Goal: Task Accomplishment & Management: Complete application form

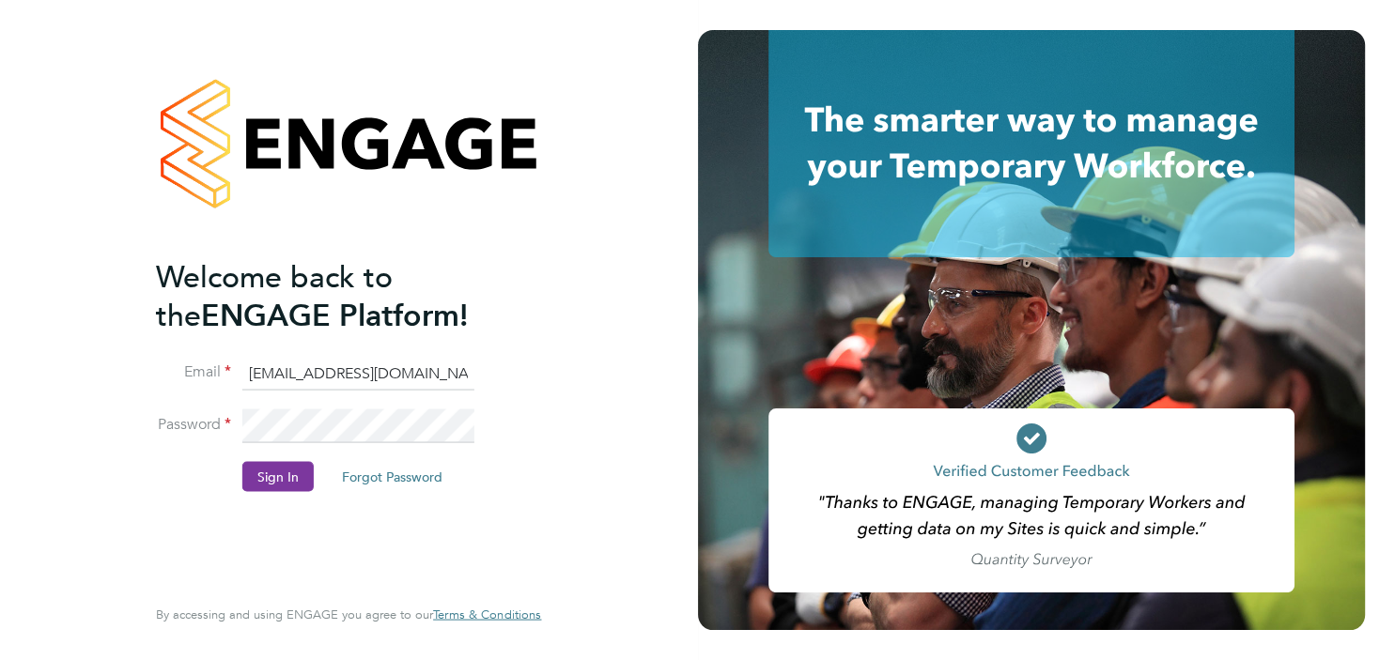
click at [261, 467] on button "Sign In" at bounding box center [277, 476] width 71 height 30
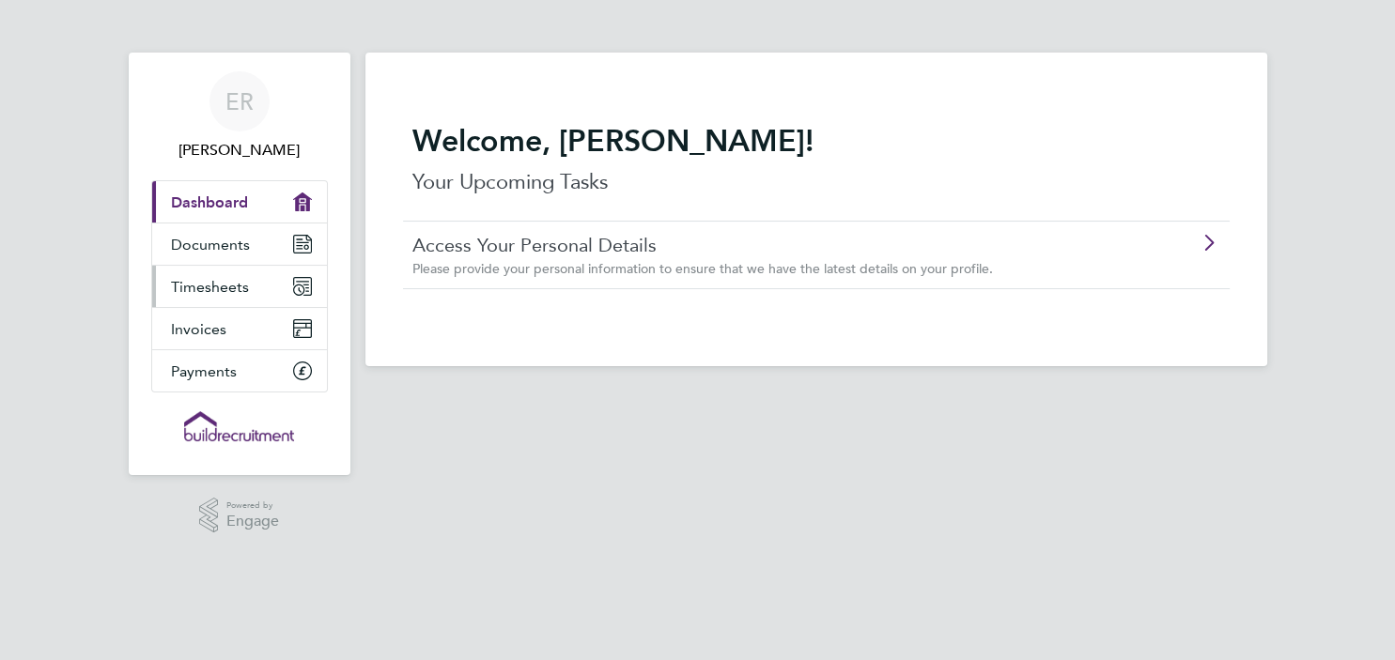
click at [216, 291] on span "Timesheets" at bounding box center [210, 287] width 78 height 18
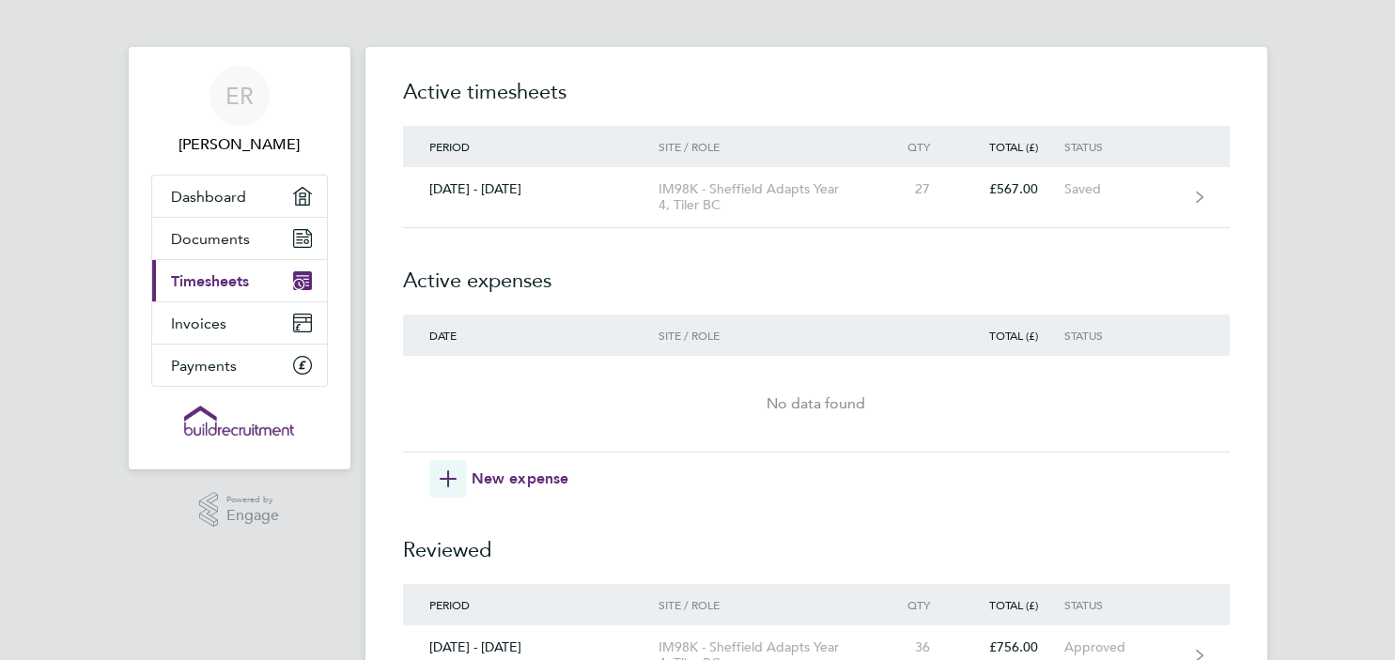
scroll to position [4, 0]
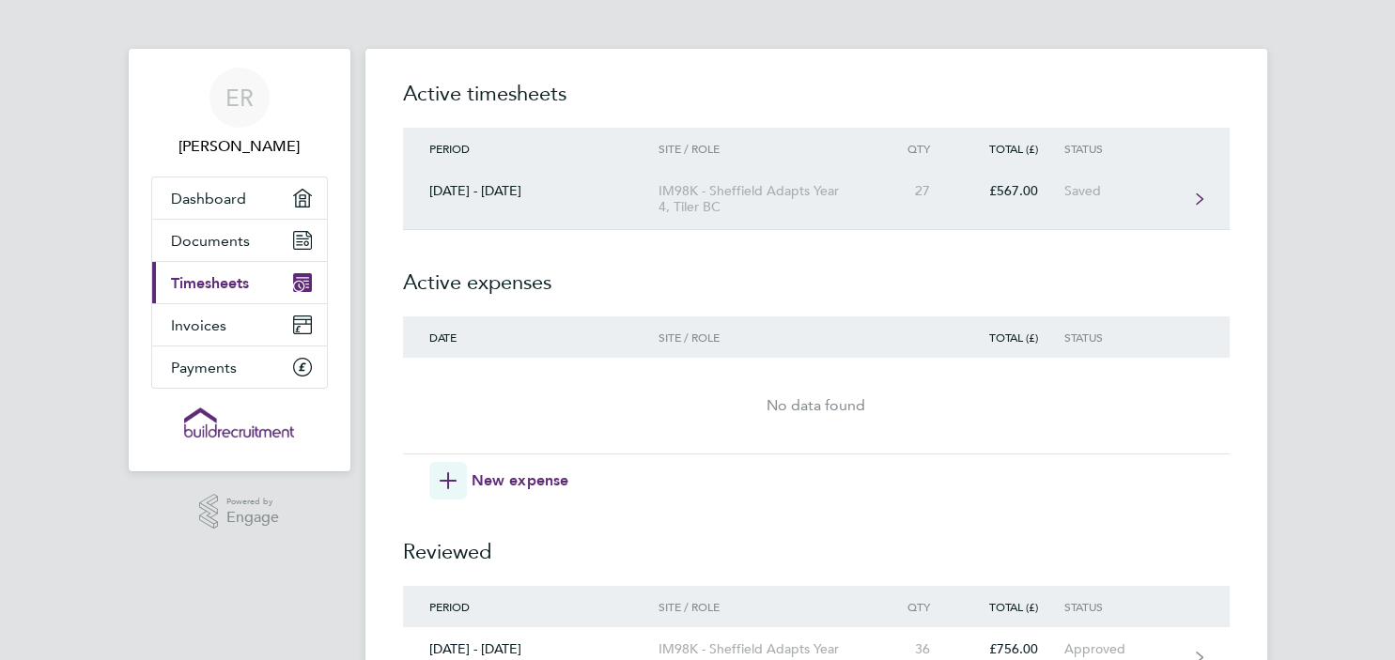
click at [1009, 198] on div "£567.00" at bounding box center [1009, 191] width 107 height 16
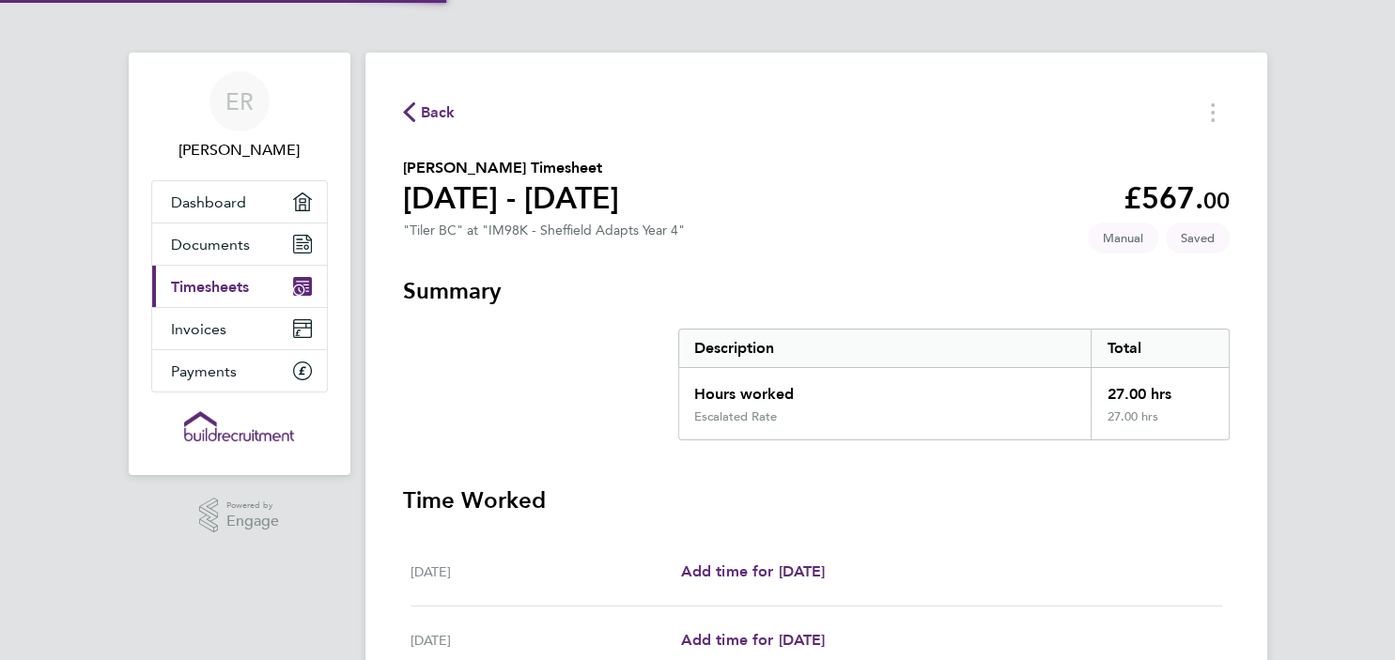
click at [1009, 197] on section "[PERSON_NAME] Timesheet [DATE] - [DATE] £567. 00 "Tiler BC" at "IM98K - Sheffie…" at bounding box center [816, 201] width 826 height 89
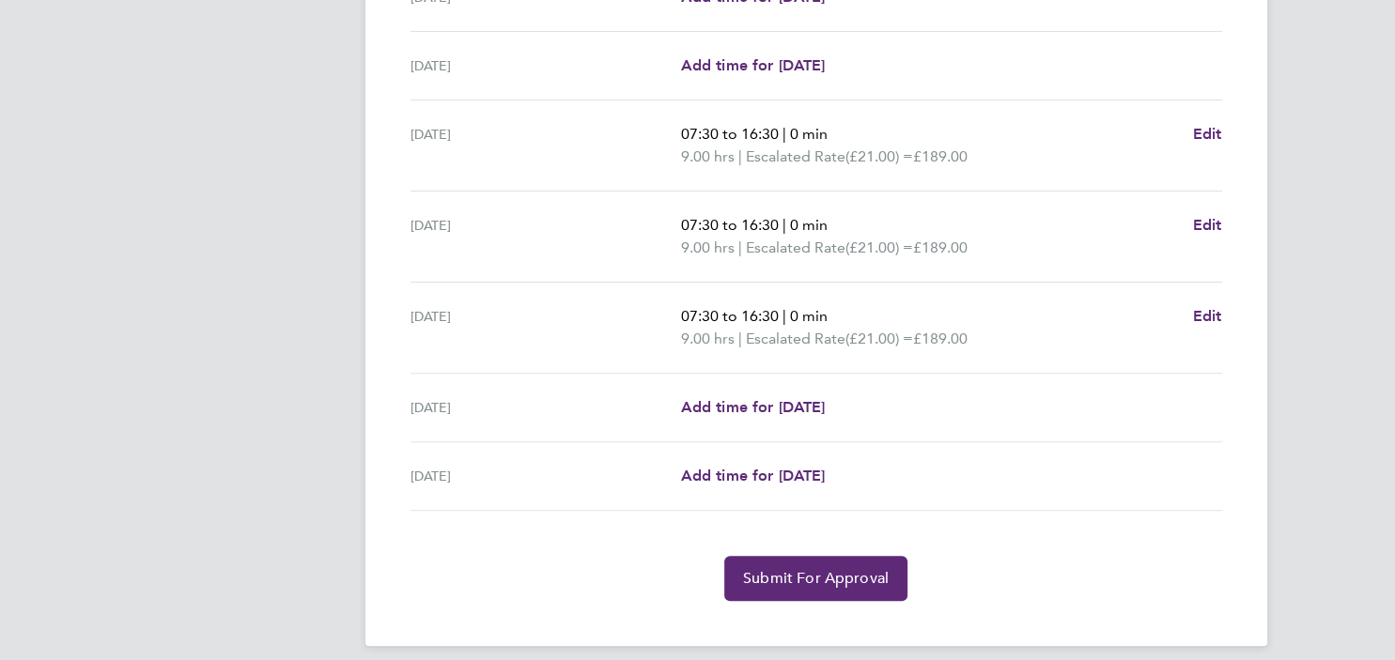
scroll to position [574, 0]
click at [722, 411] on span "Add time for [DATE]" at bounding box center [752, 408] width 145 height 18
select select "30"
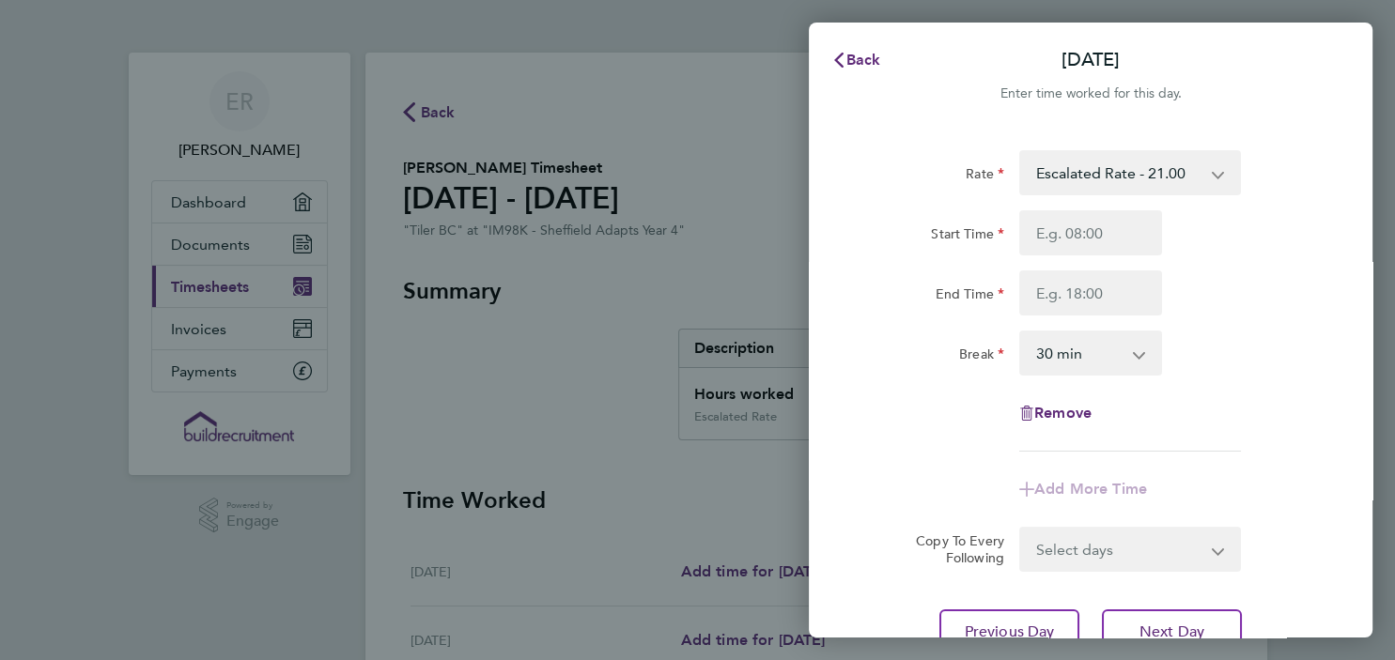
click at [750, 42] on div "Back [DATE] Enter time worked for this day. Rate Escalated Rate - 21.00 Start T…" at bounding box center [697, 330] width 1395 height 660
click at [858, 60] on span "Back" at bounding box center [863, 60] width 35 height 18
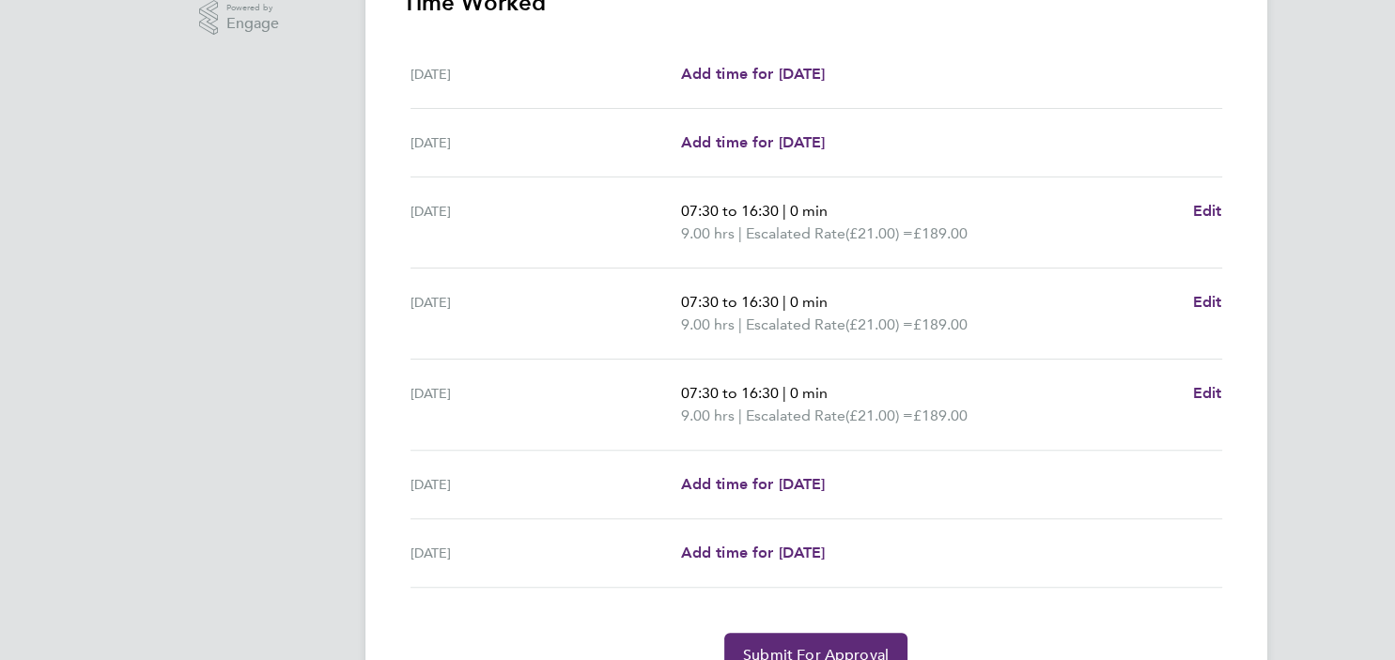
scroll to position [500, 0]
click at [1205, 386] on span "Edit" at bounding box center [1207, 391] width 29 height 18
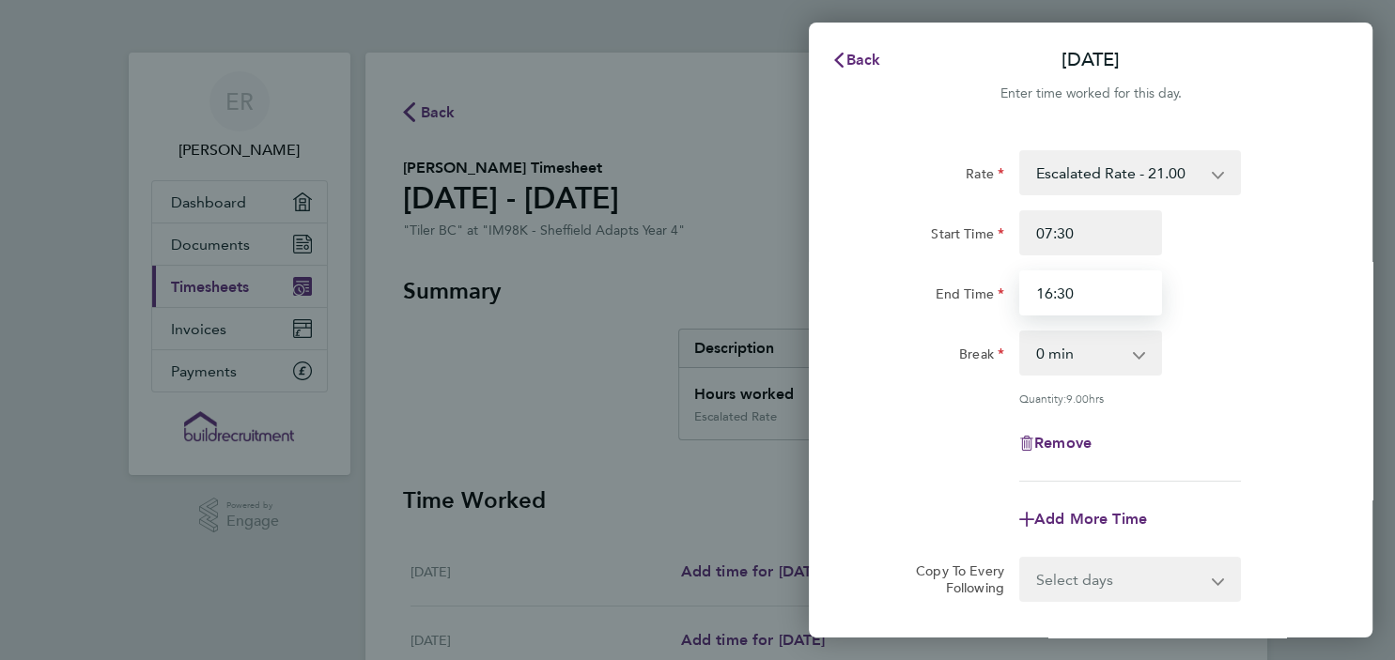
drag, startPoint x: 1086, startPoint y: 291, endPoint x: 1033, endPoint y: 295, distance: 52.7
click at [1033, 295] on input "16:30" at bounding box center [1090, 292] width 143 height 45
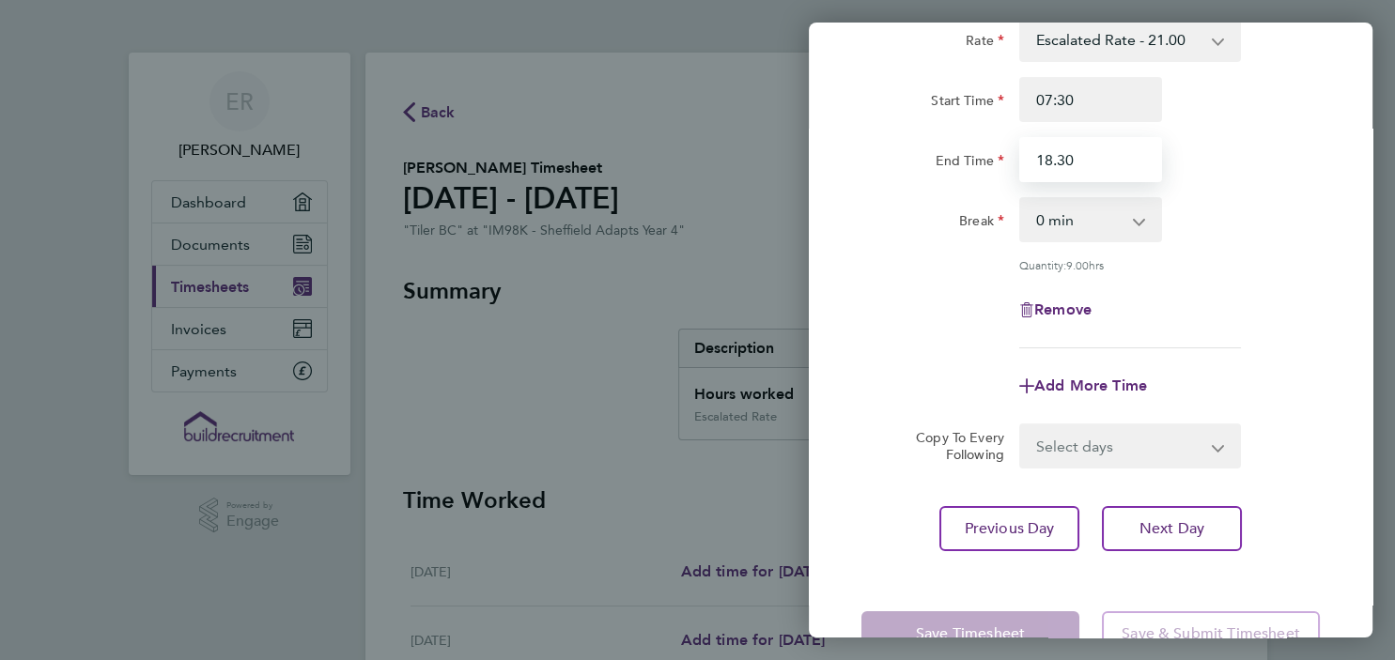
scroll to position [142, 0]
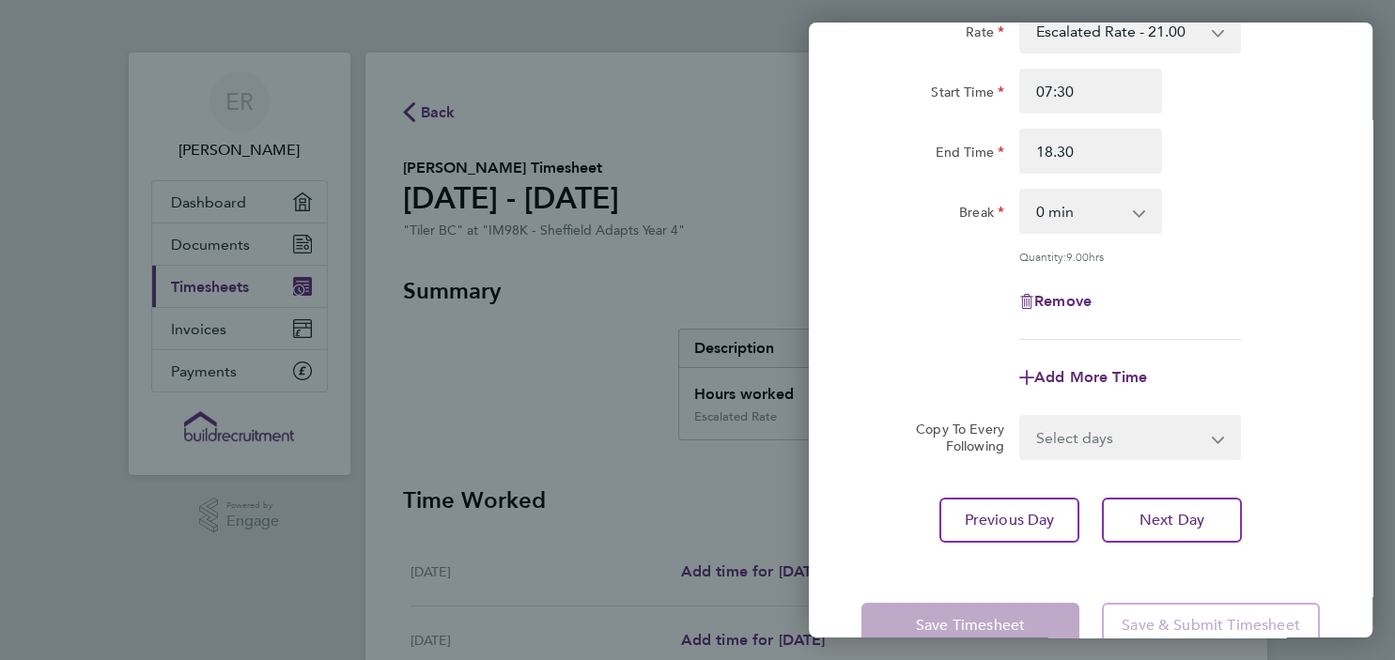
type input "18:30"
click at [1021, 191] on select "0 min 15 min 30 min 45 min 60 min 75 min 90 min" at bounding box center [1079, 211] width 116 height 41
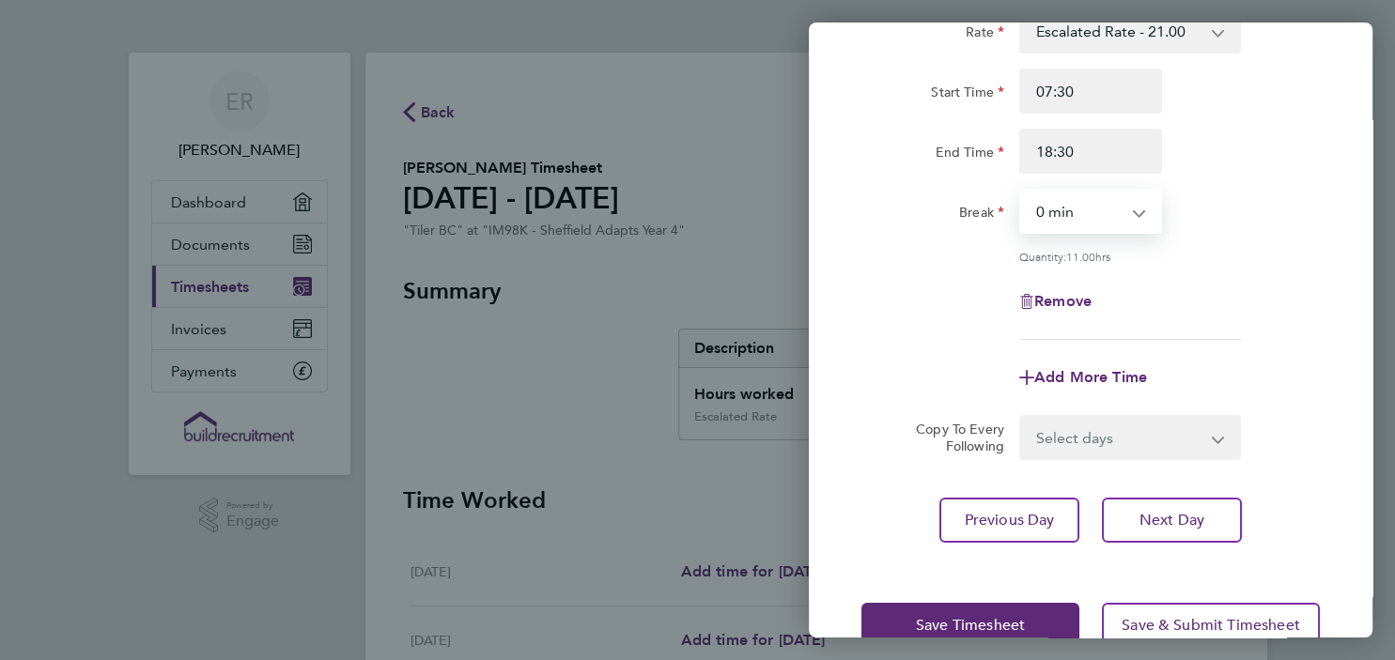
click option "0 min" at bounding box center [0, 0] width 0 height 0
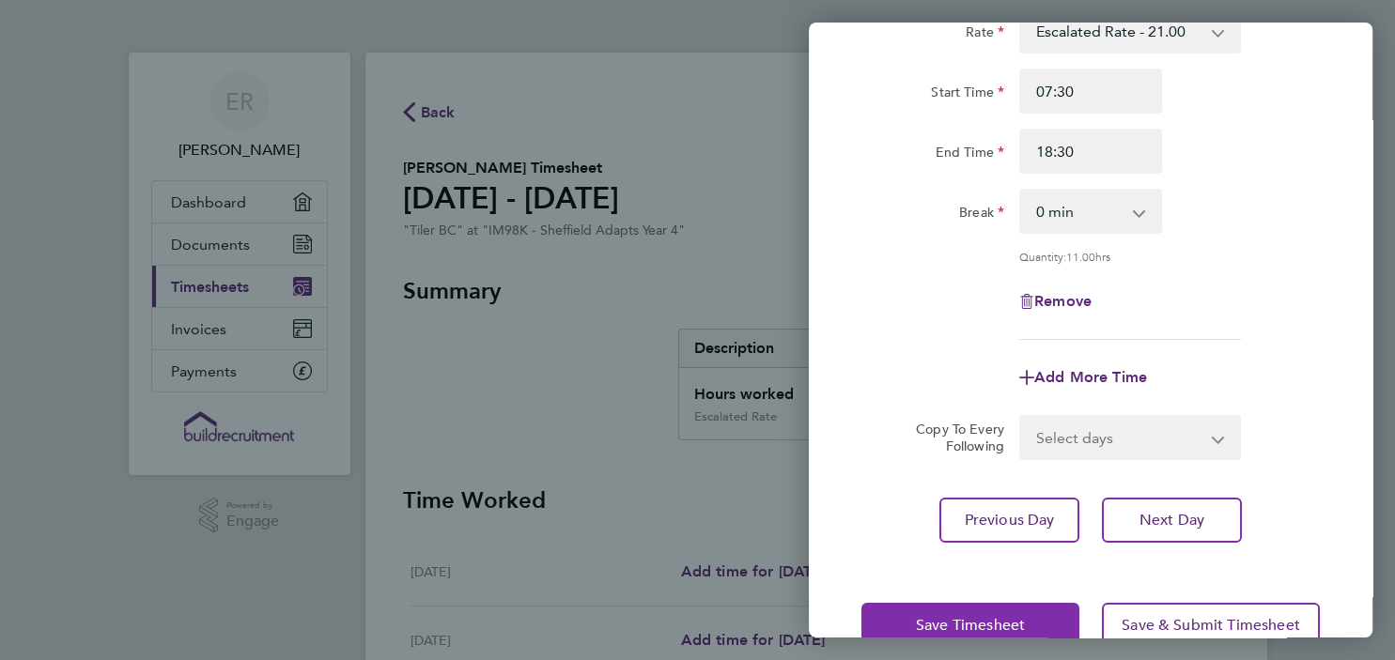
click at [1015, 613] on button "Save Timesheet" at bounding box center [970, 625] width 218 height 45
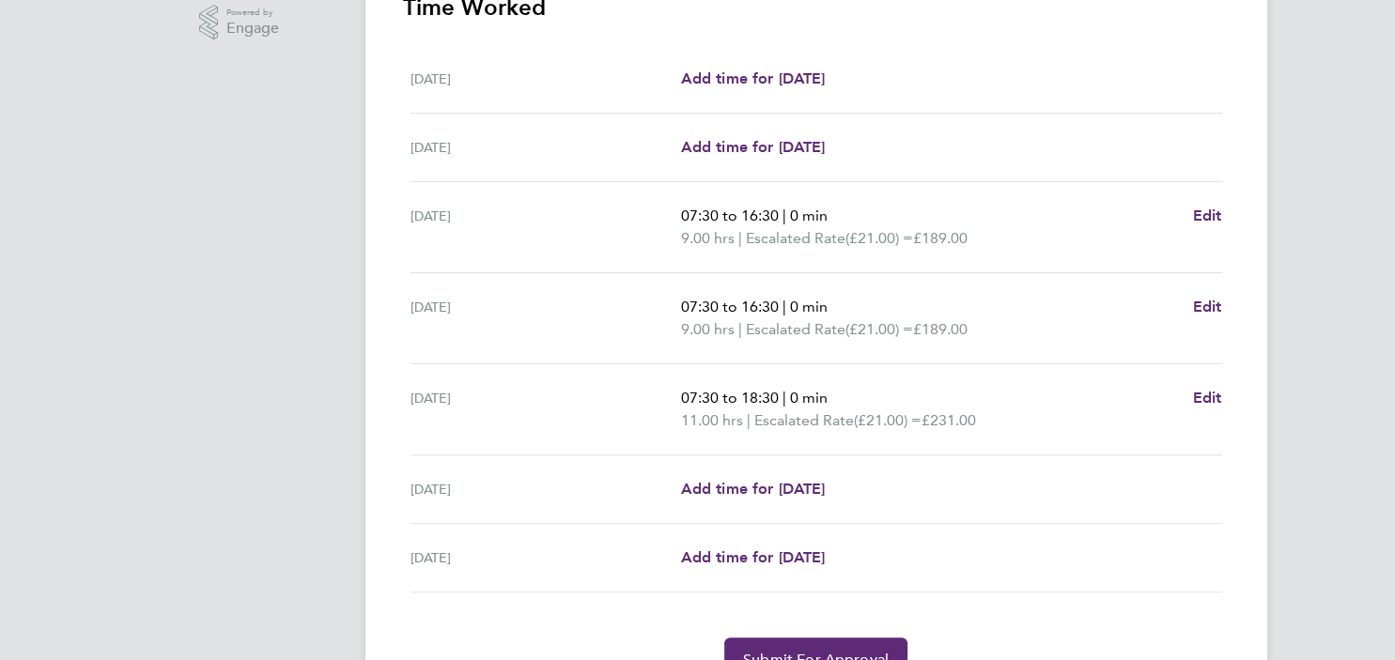
scroll to position [495, 0]
click at [1200, 394] on span "Edit" at bounding box center [1207, 396] width 29 height 18
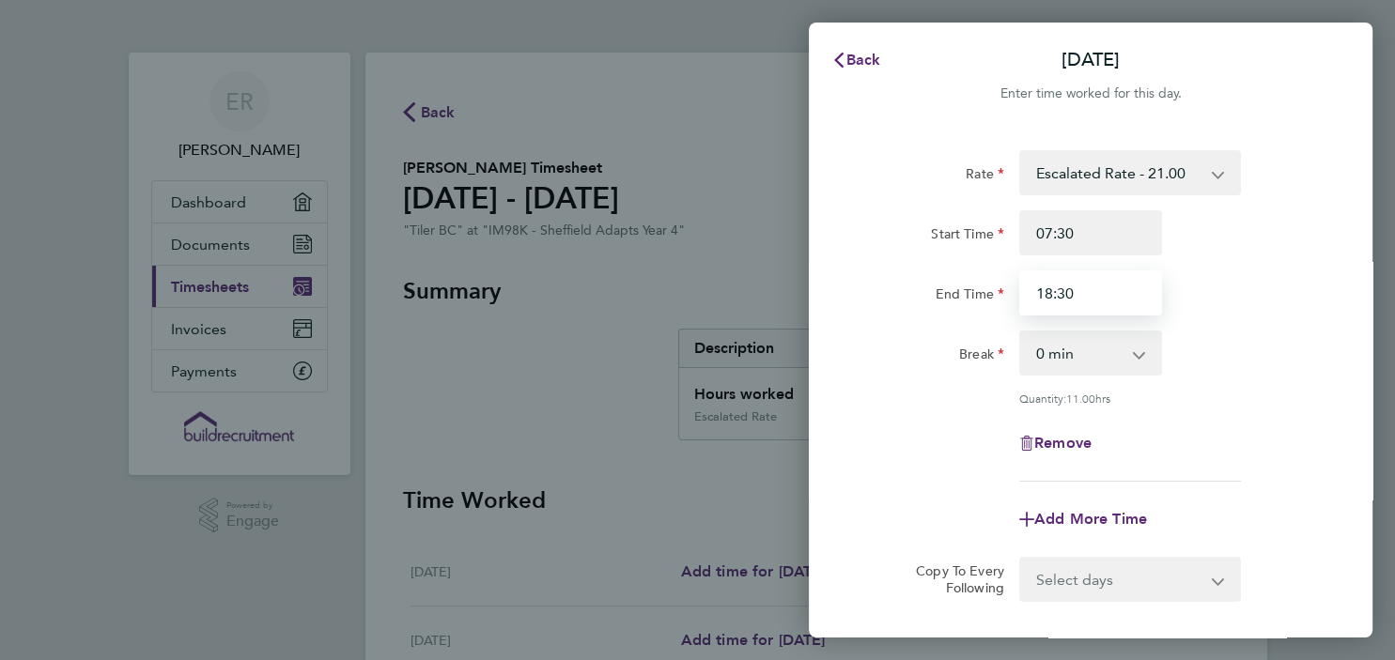
click at [1076, 298] on input "18:30" at bounding box center [1090, 292] width 143 height 45
type input "16:30"
click at [1021, 332] on select "0 min 15 min 30 min 45 min 60 min 75 min 90 min" at bounding box center [1079, 352] width 116 height 41
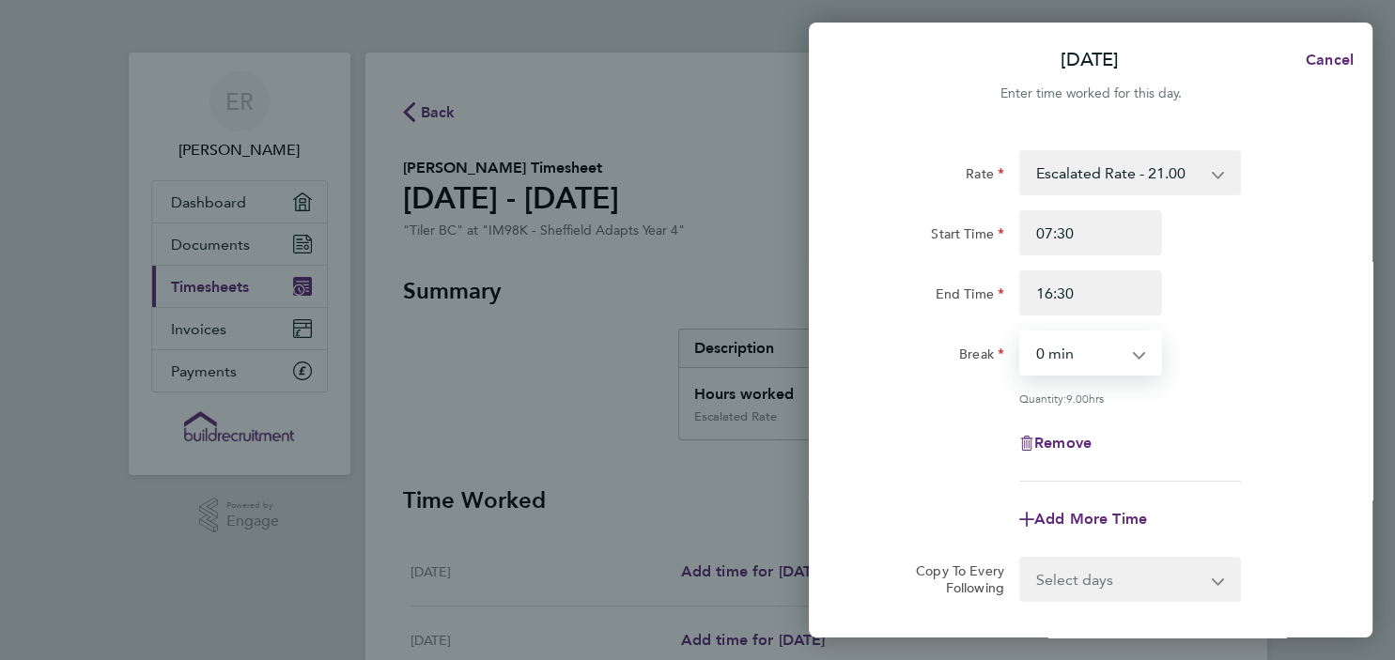
click option "0 min" at bounding box center [0, 0] width 0 height 0
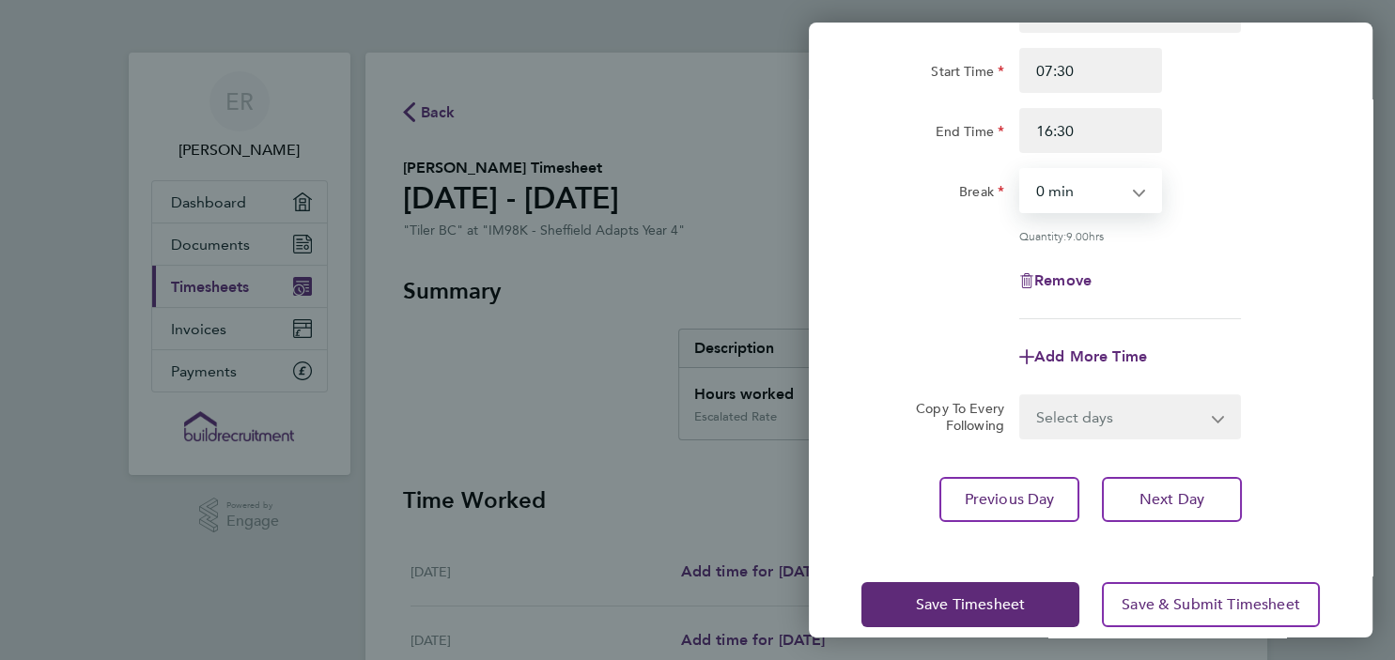
scroll to position [160, 0]
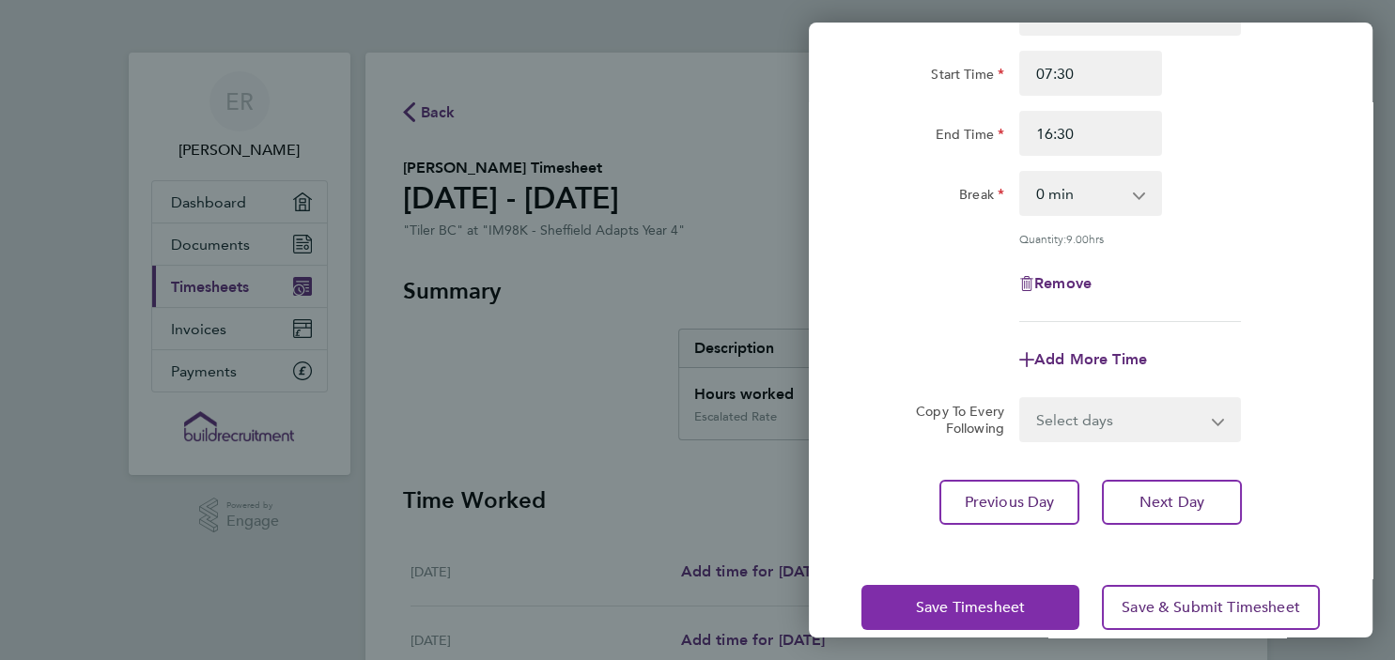
click at [957, 605] on span "Save Timesheet" at bounding box center [970, 607] width 109 height 19
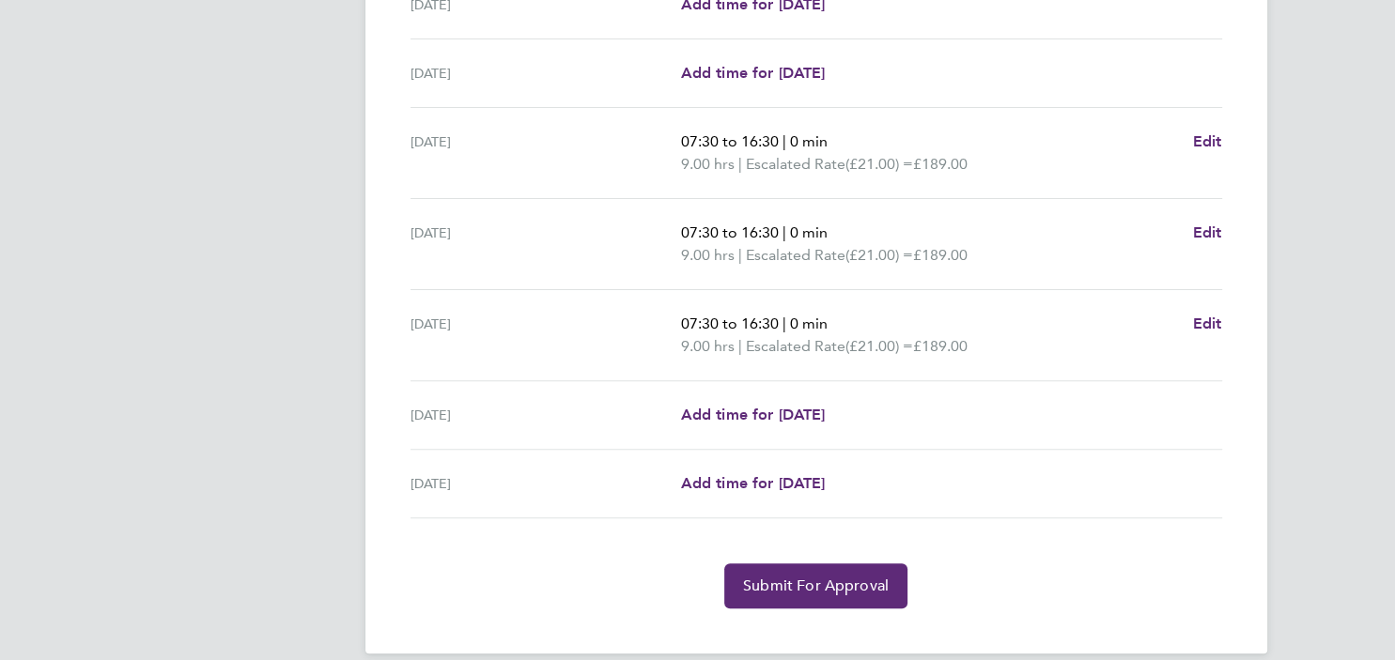
scroll to position [581, 0]
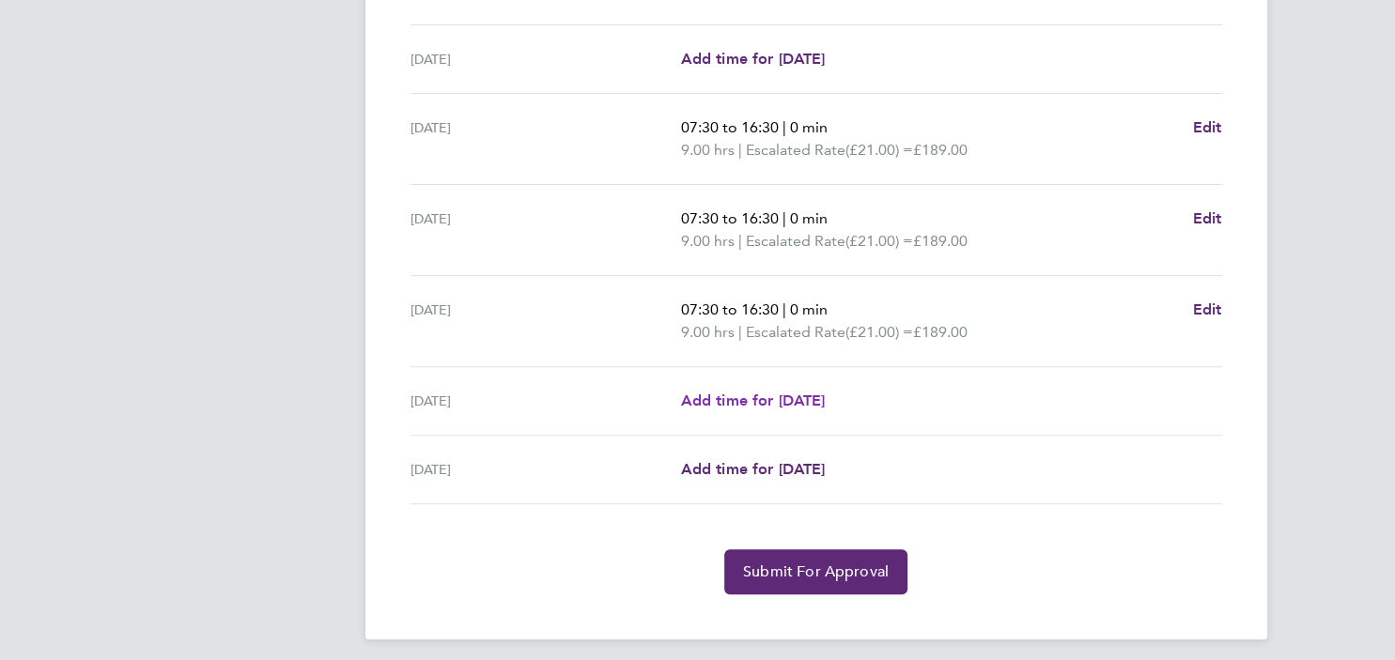
click at [776, 393] on span "Add time for [DATE]" at bounding box center [752, 401] width 145 height 18
select select "30"
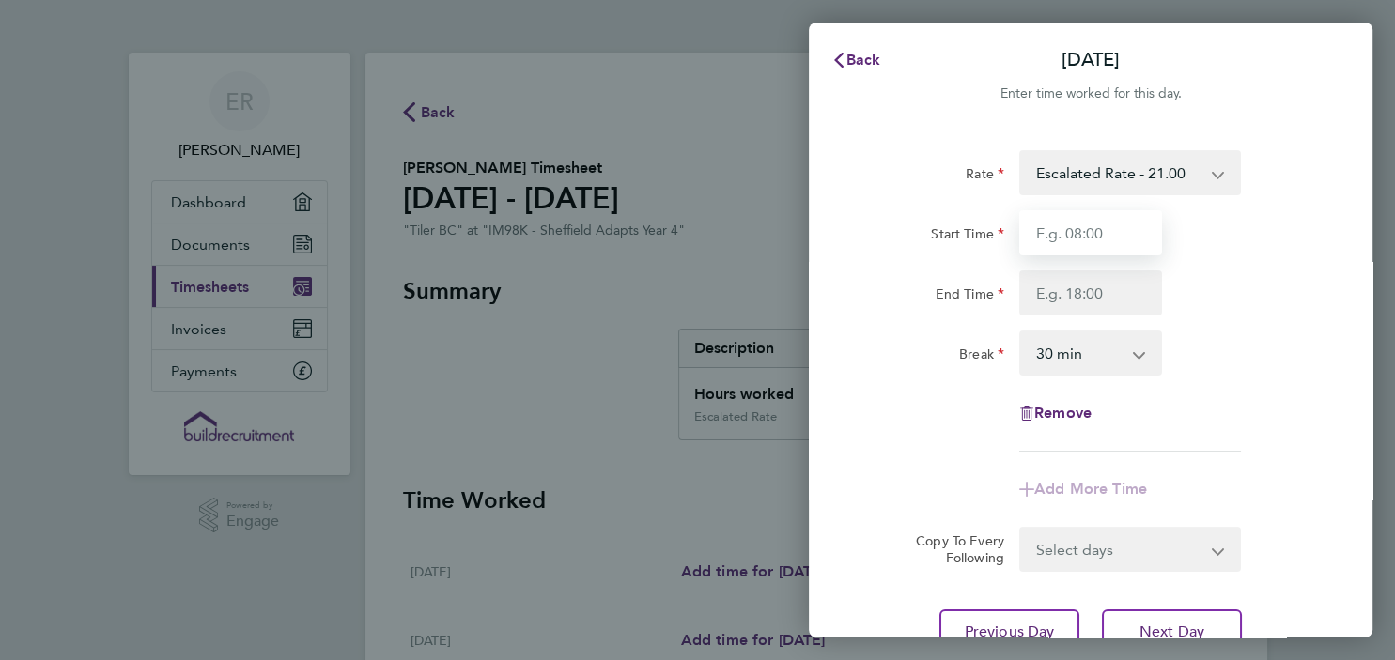
click at [1124, 223] on input "Start Time" at bounding box center [1090, 232] width 143 height 45
type input "07:30"
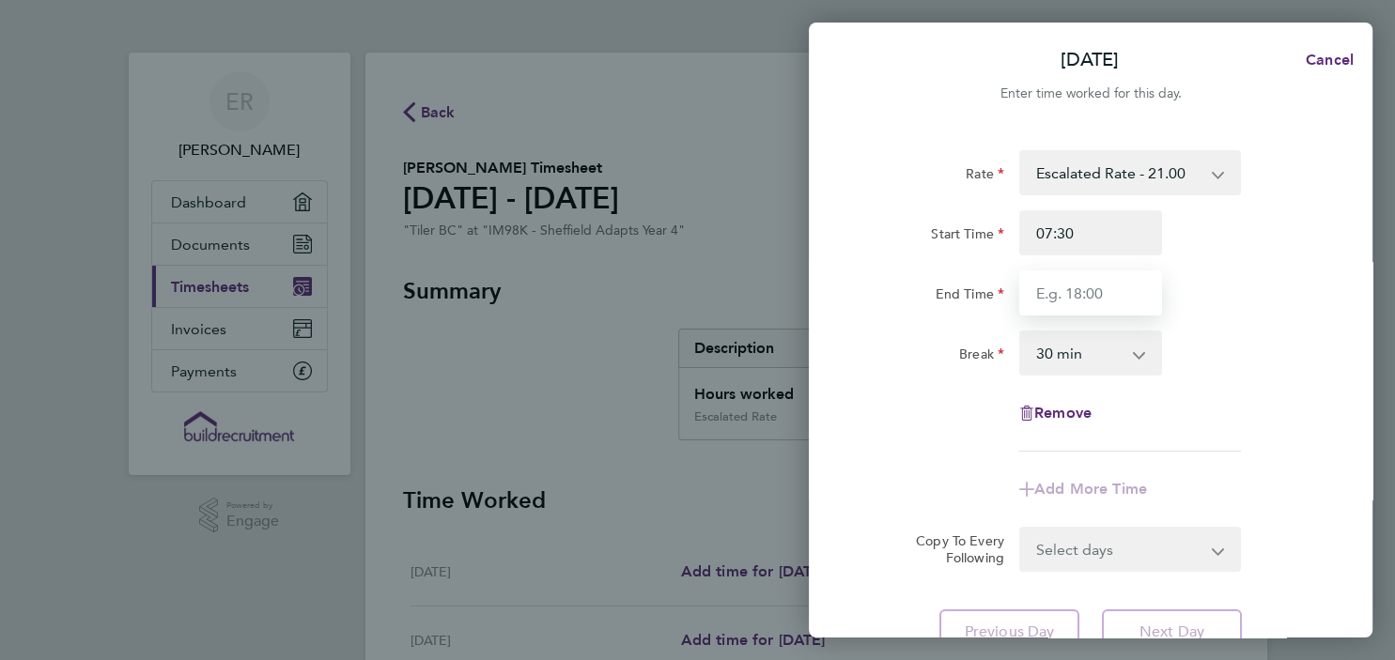
click at [1078, 291] on input "End Time" at bounding box center [1090, 292] width 143 height 45
type input "16:30"
click at [1021, 332] on select "0 min 15 min 30 min 45 min 60 min 75 min 90 min" at bounding box center [1079, 352] width 116 height 41
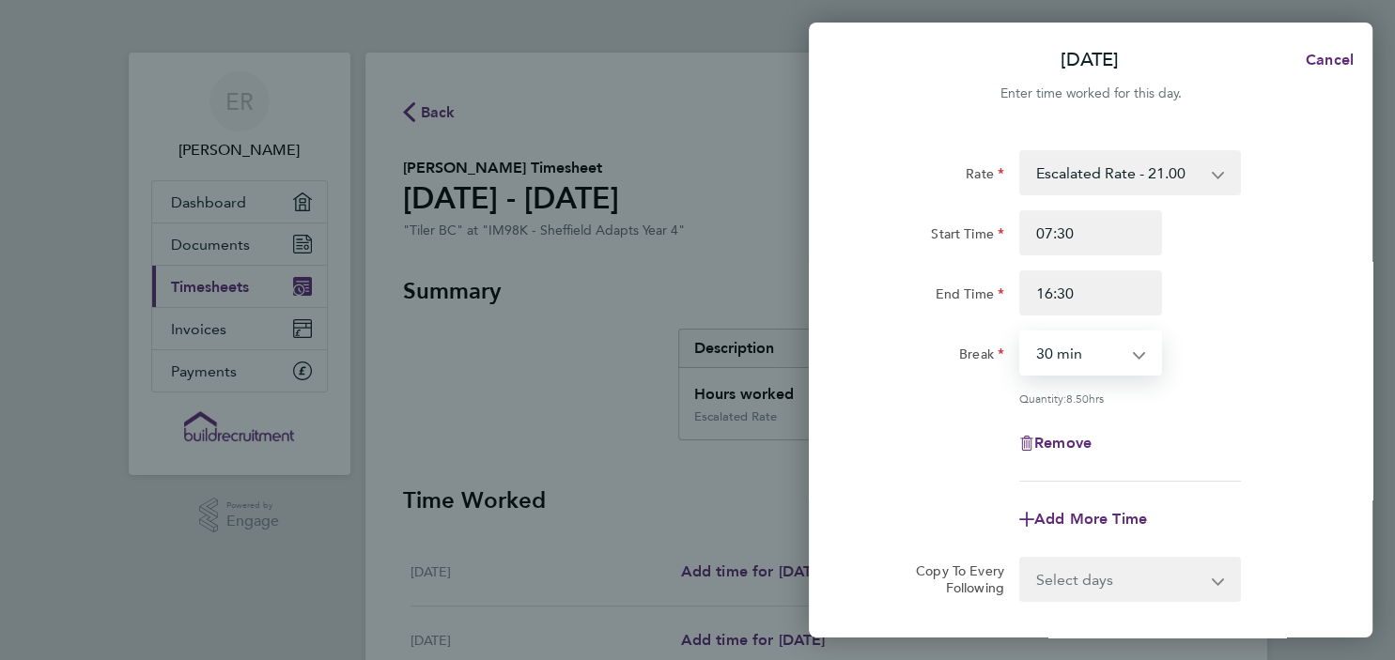
select select "0"
click option "0 min" at bounding box center [0, 0] width 0 height 0
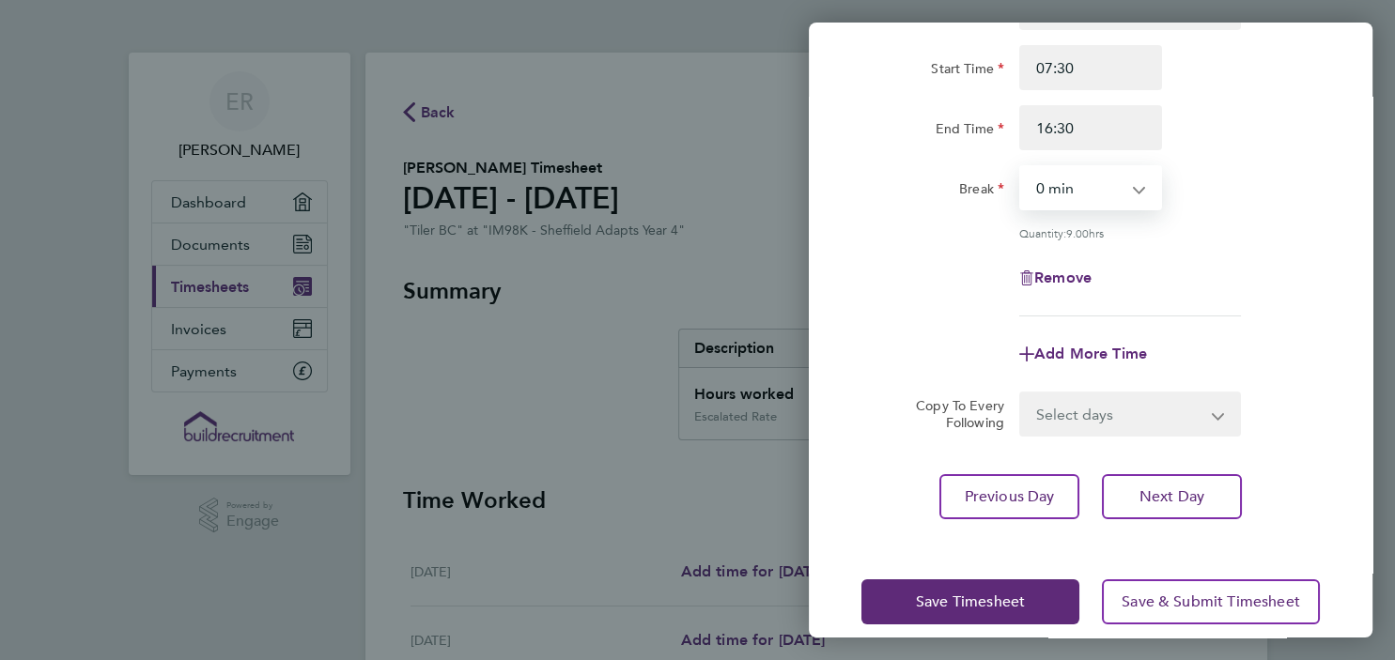
scroll to position [171, 0]
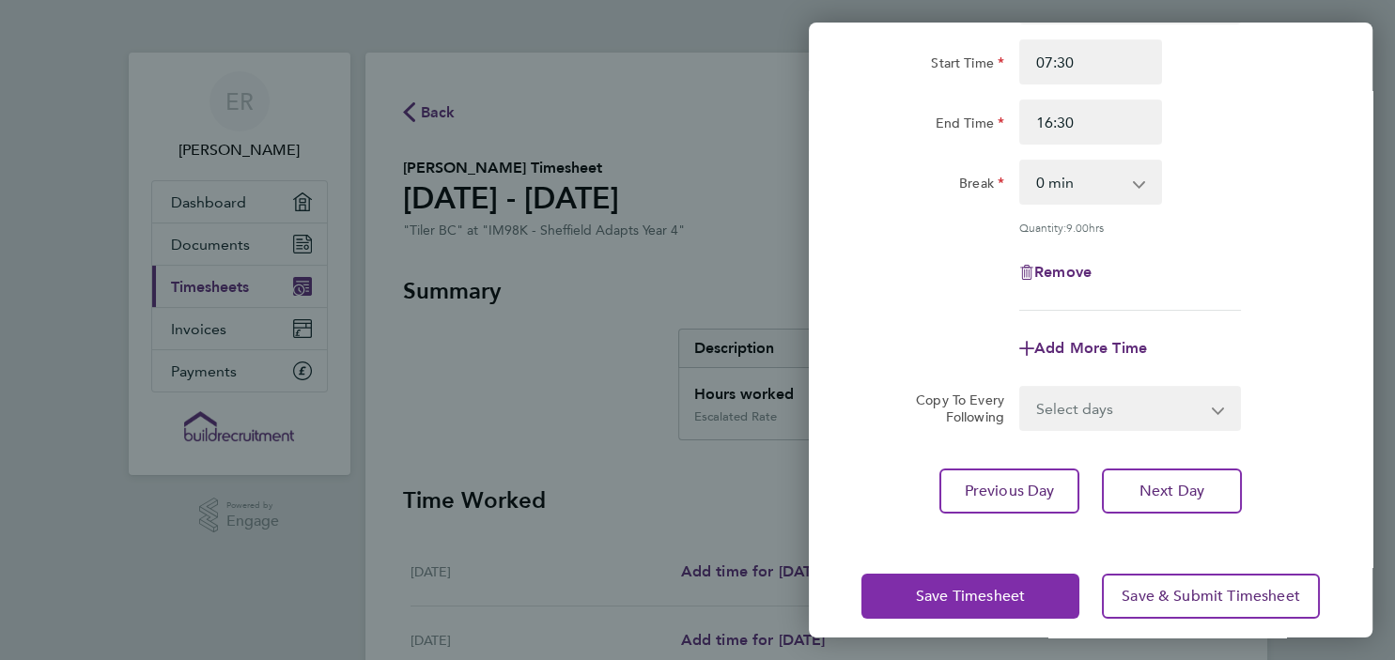
click at [956, 581] on button "Save Timesheet" at bounding box center [970, 596] width 218 height 45
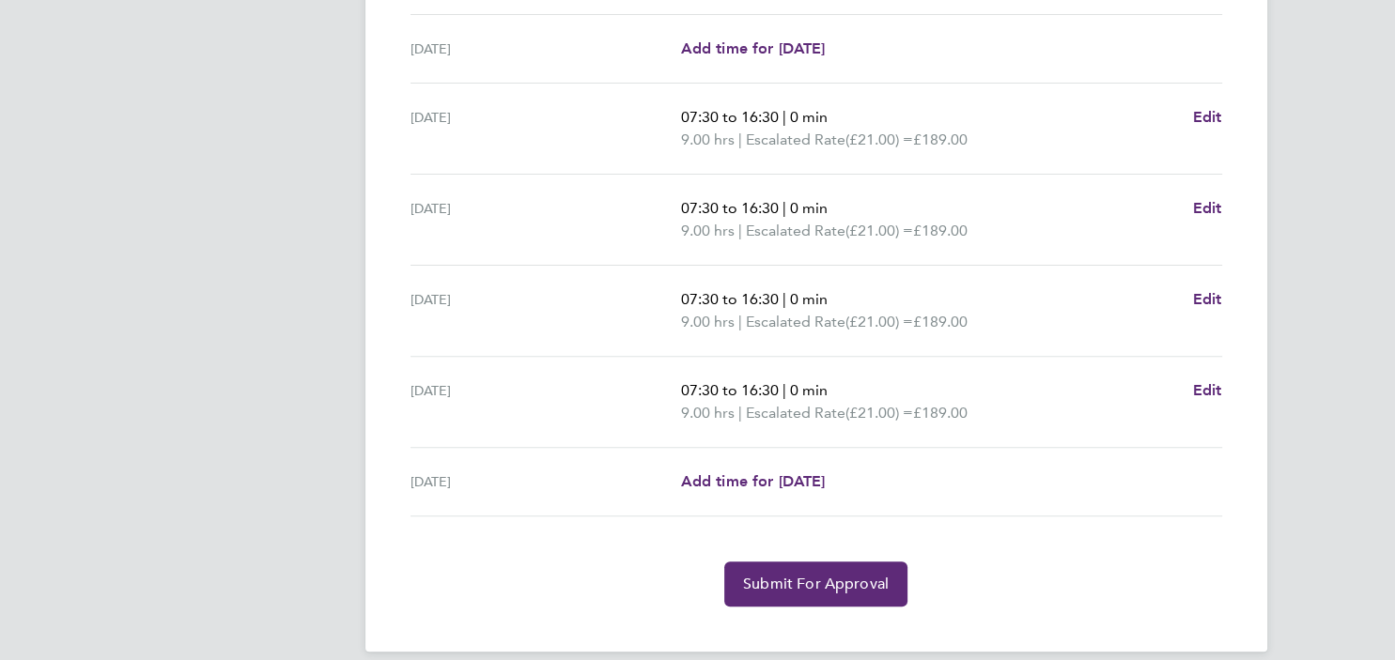
scroll to position [610, 0]
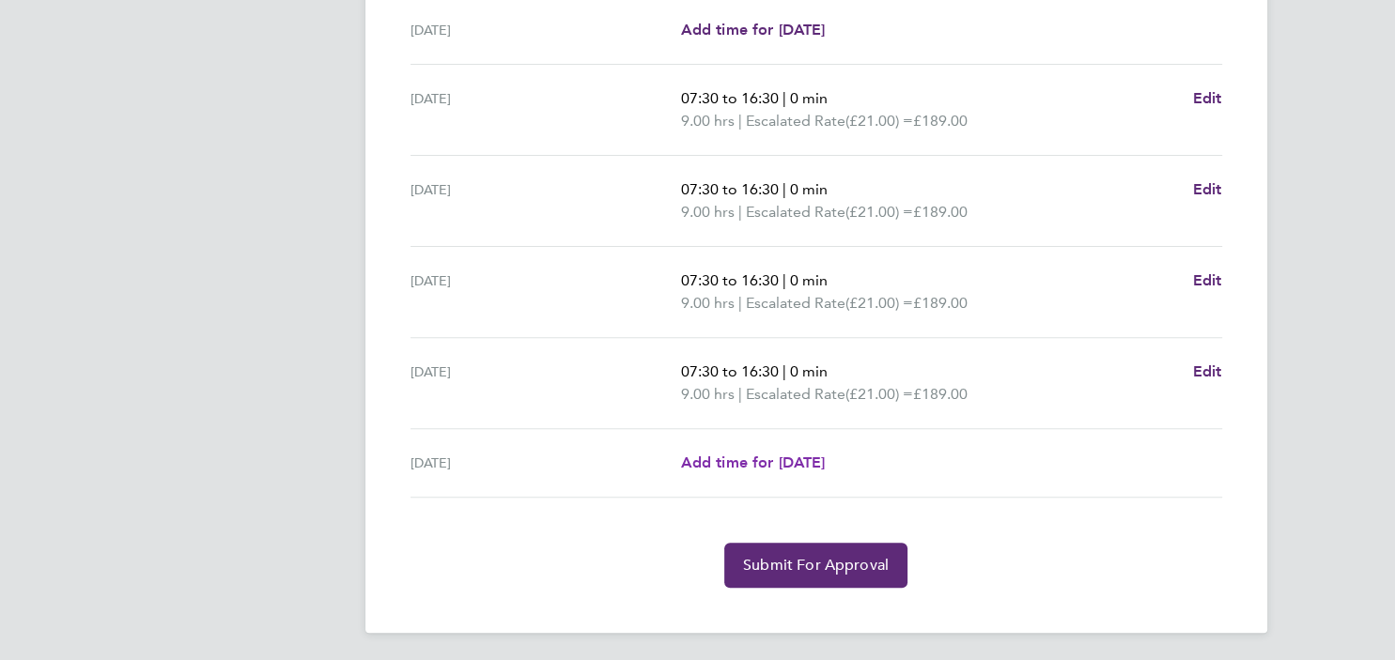
click at [727, 466] on span "Add time for [DATE]" at bounding box center [752, 463] width 145 height 18
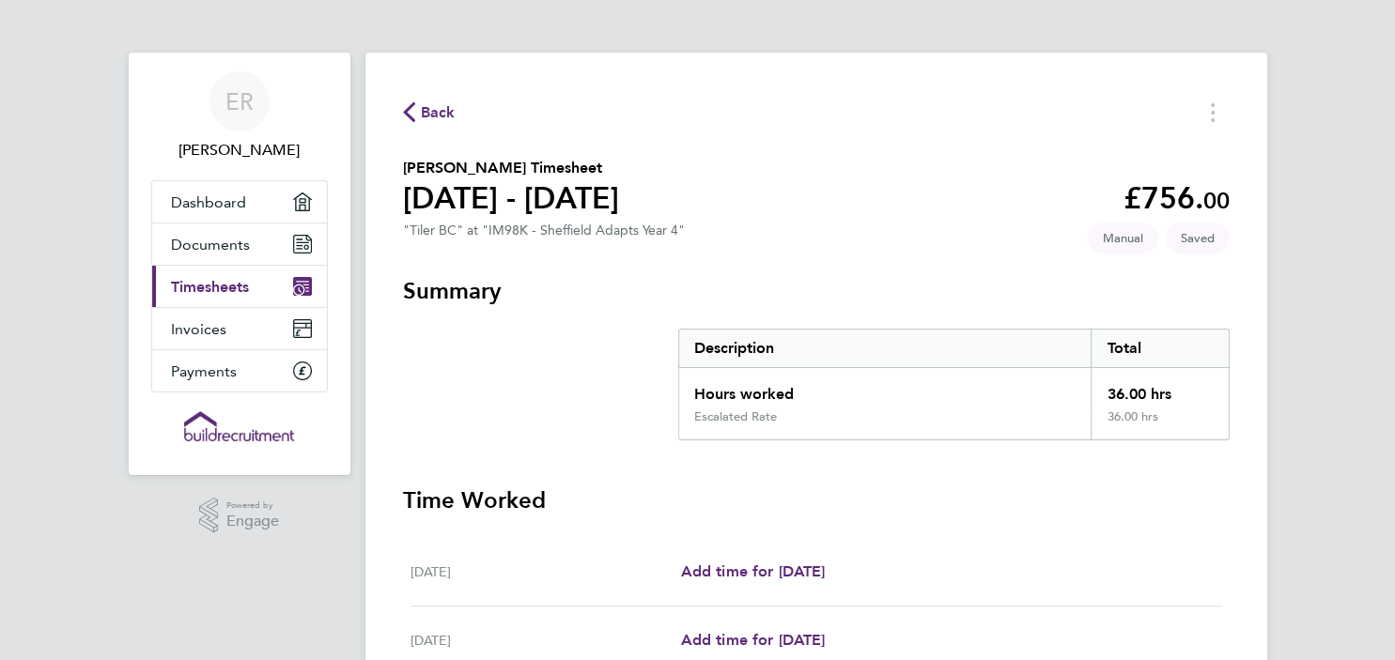
select select "30"
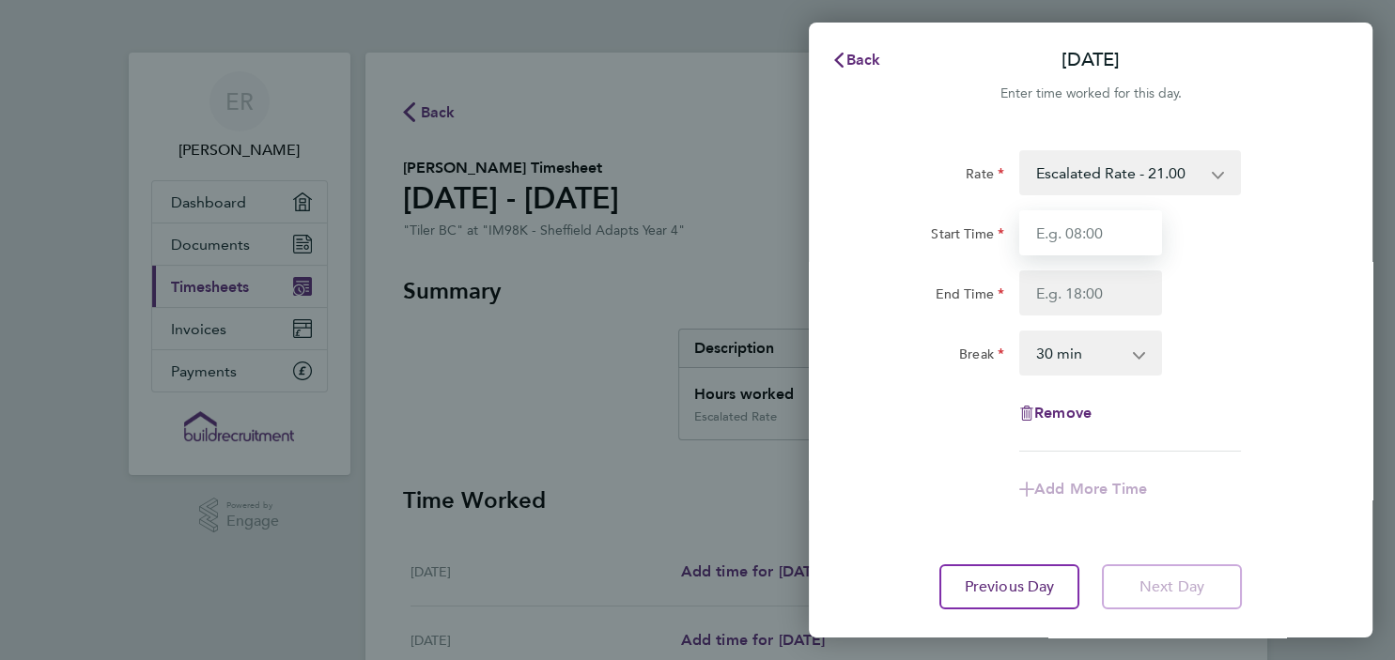
click at [1125, 233] on input "Start Time" at bounding box center [1090, 232] width 143 height 45
type input "07:30"
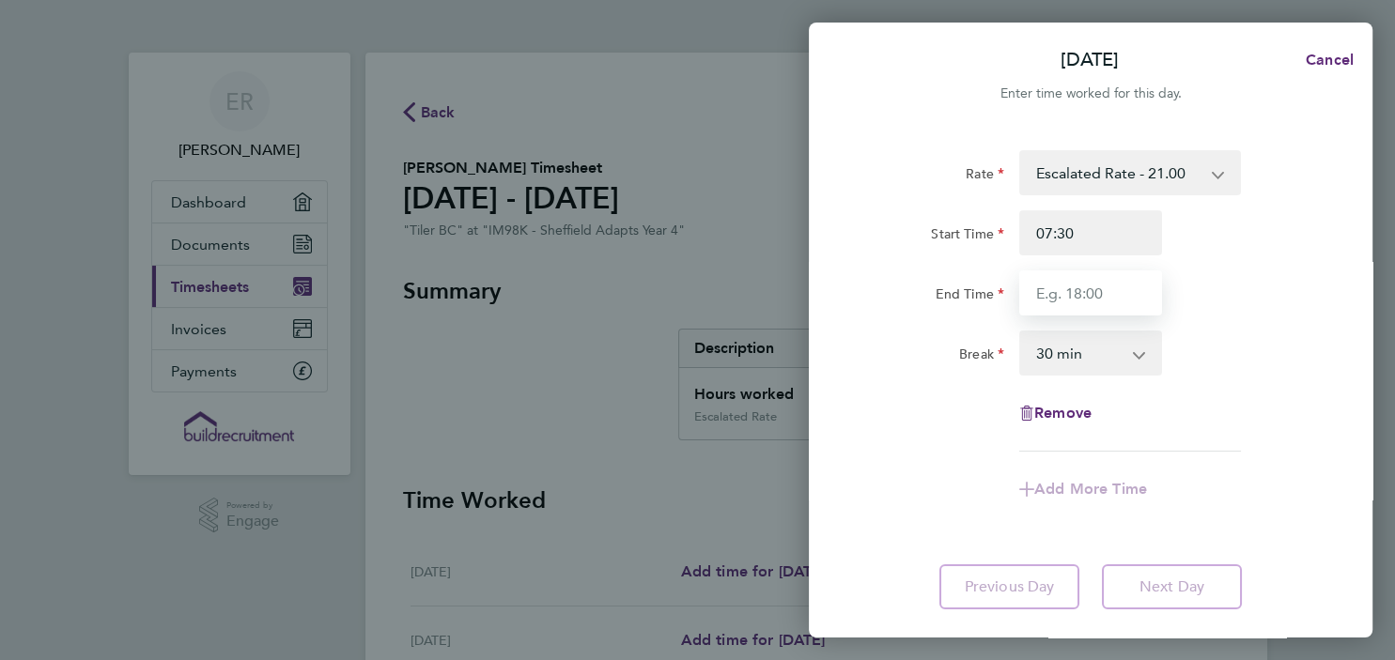
click at [1102, 288] on input "End Time" at bounding box center [1090, 292] width 143 height 45
type input "16:30"
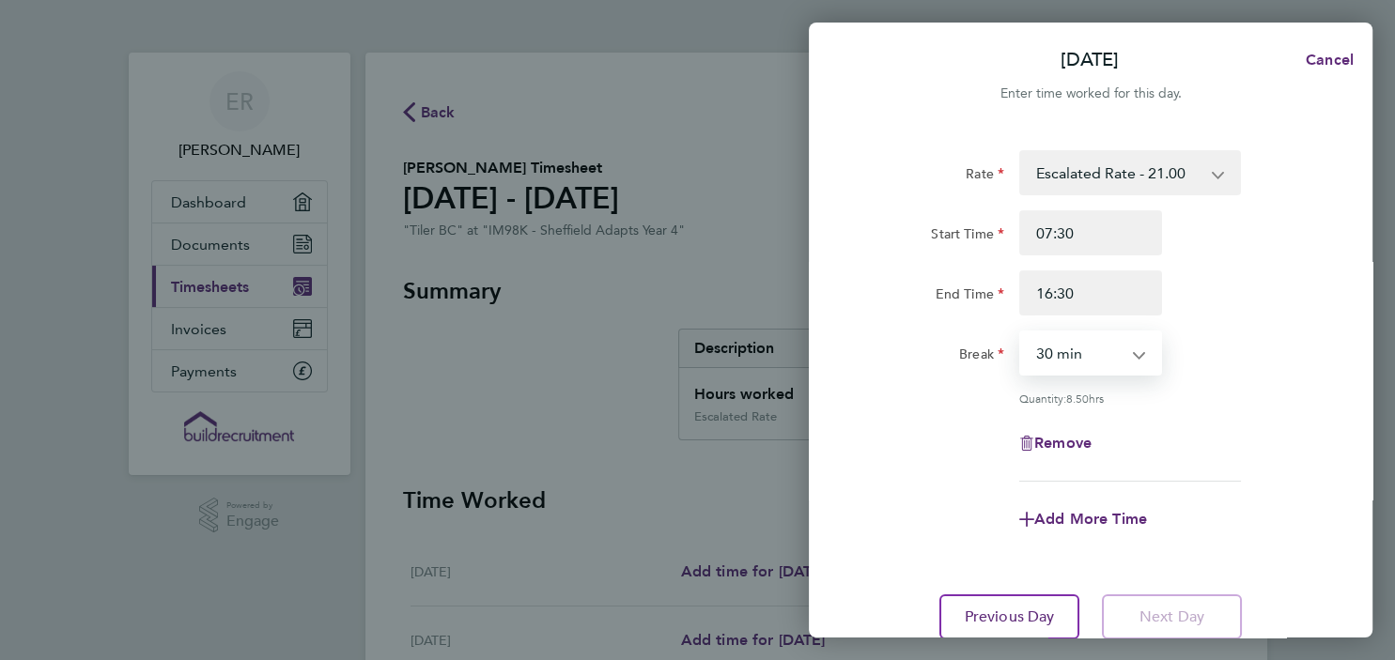
click at [1021, 332] on select "0 min 15 min 30 min 45 min 60 min 75 min 90 min" at bounding box center [1079, 352] width 116 height 41
select select "0"
click option "0 min" at bounding box center [0, 0] width 0 height 0
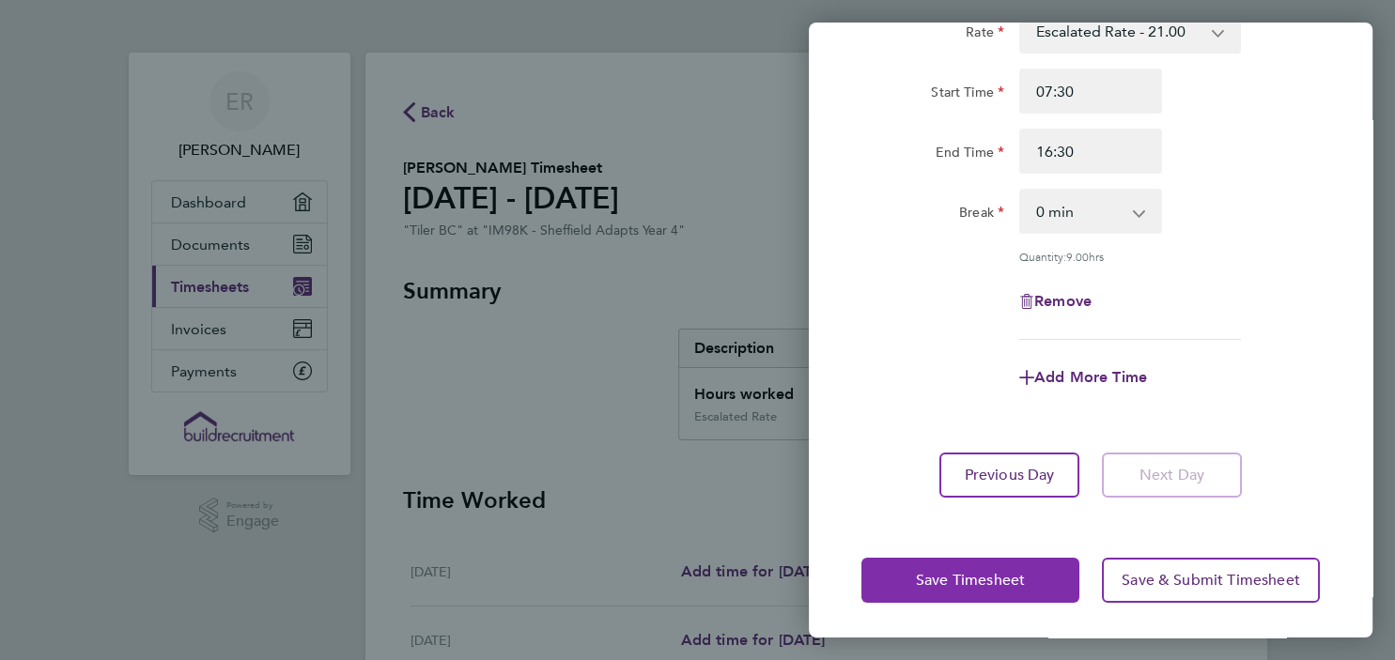
click at [957, 579] on span "Save Timesheet" at bounding box center [970, 580] width 109 height 19
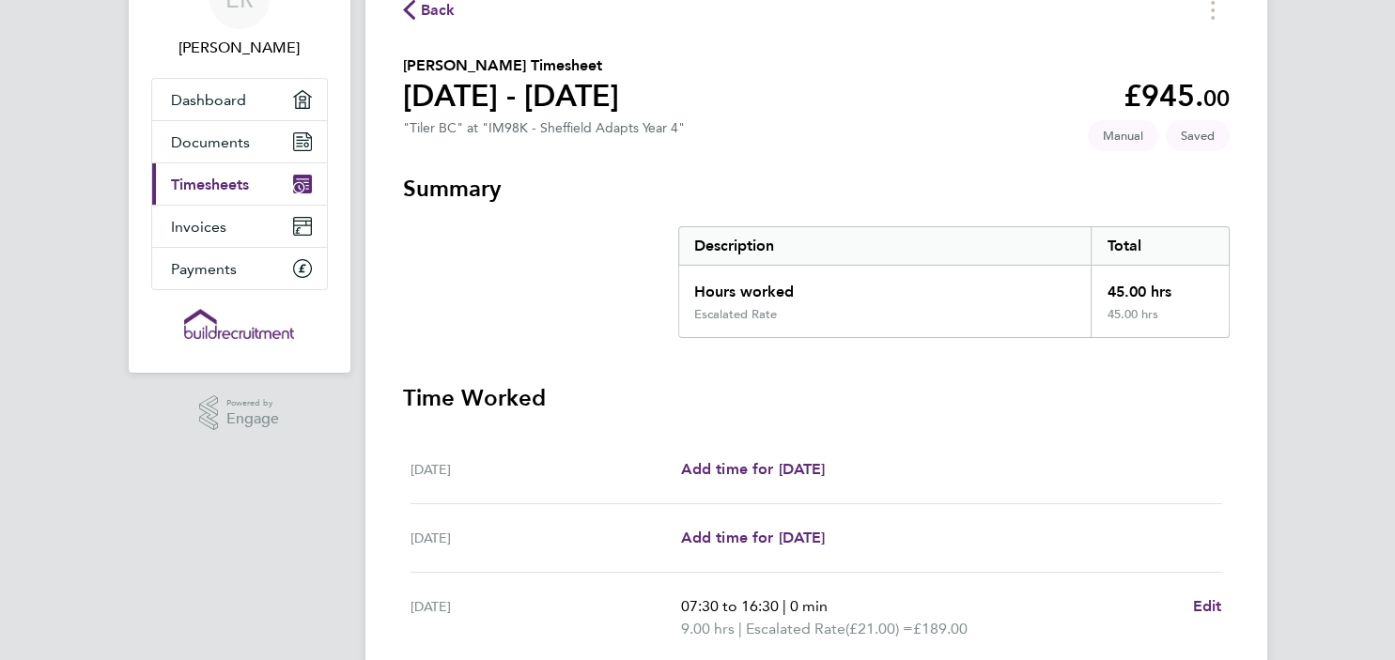
scroll to position [83, 0]
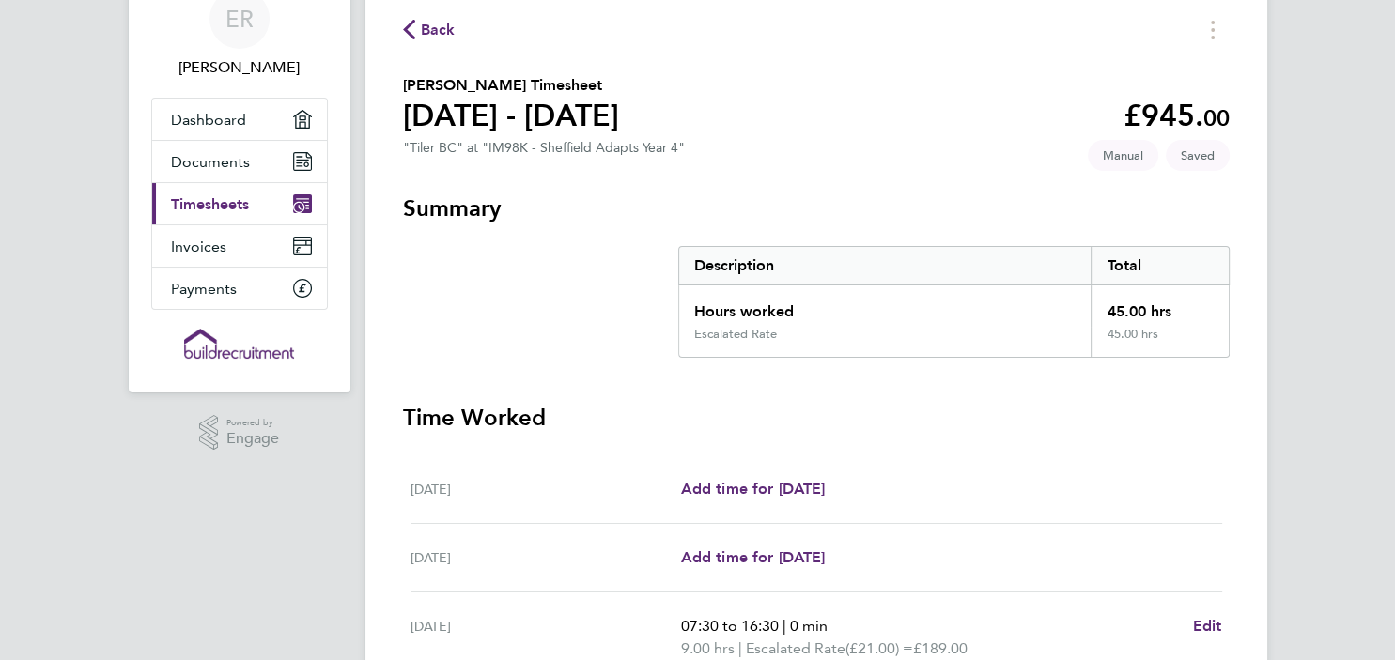
click at [212, 207] on span "Timesheets" at bounding box center [210, 204] width 78 height 18
